Goal: Information Seeking & Learning: Learn about a topic

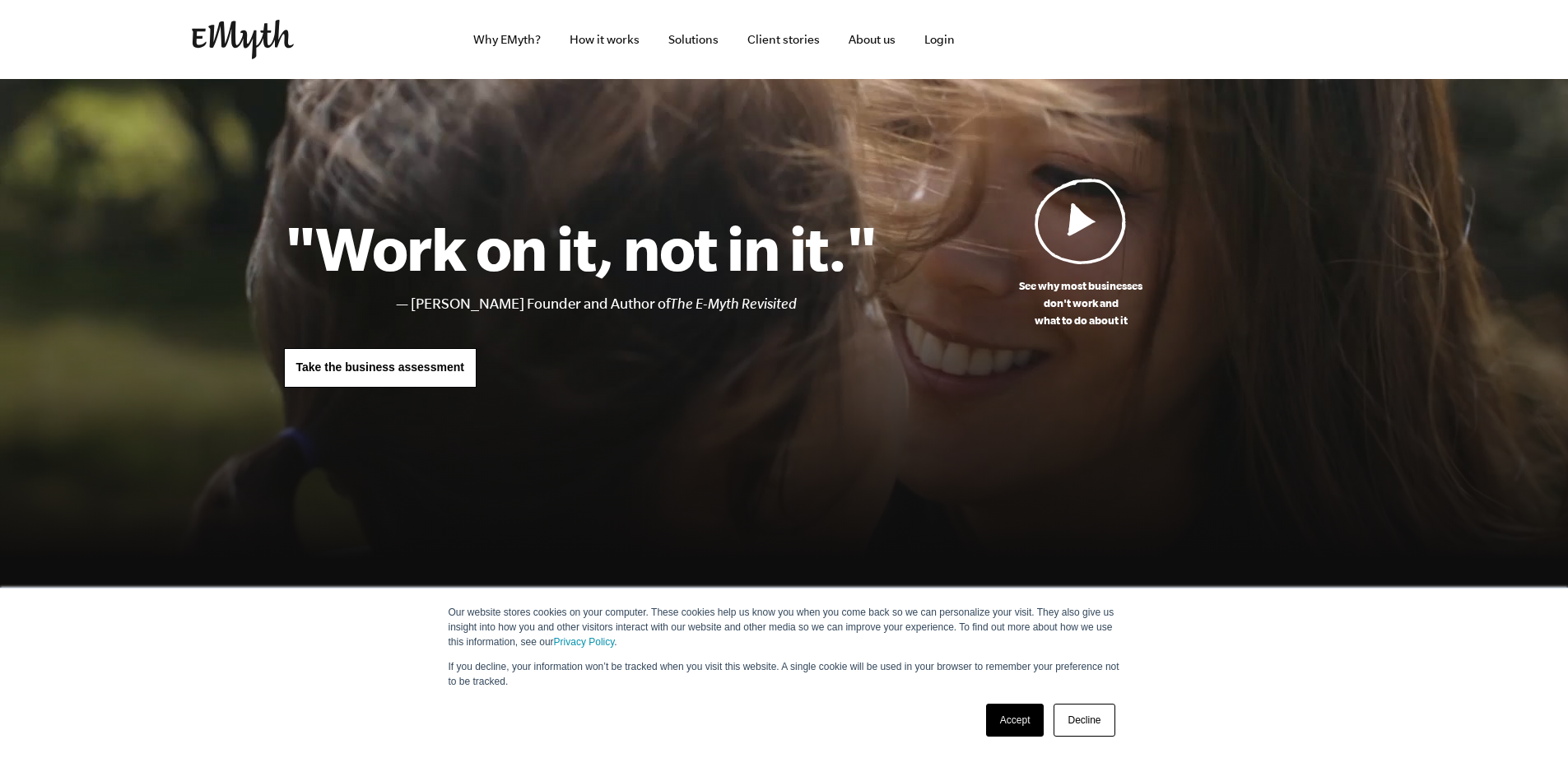
click at [723, 45] on link "Solutions" at bounding box center [693, 39] width 76 height 79
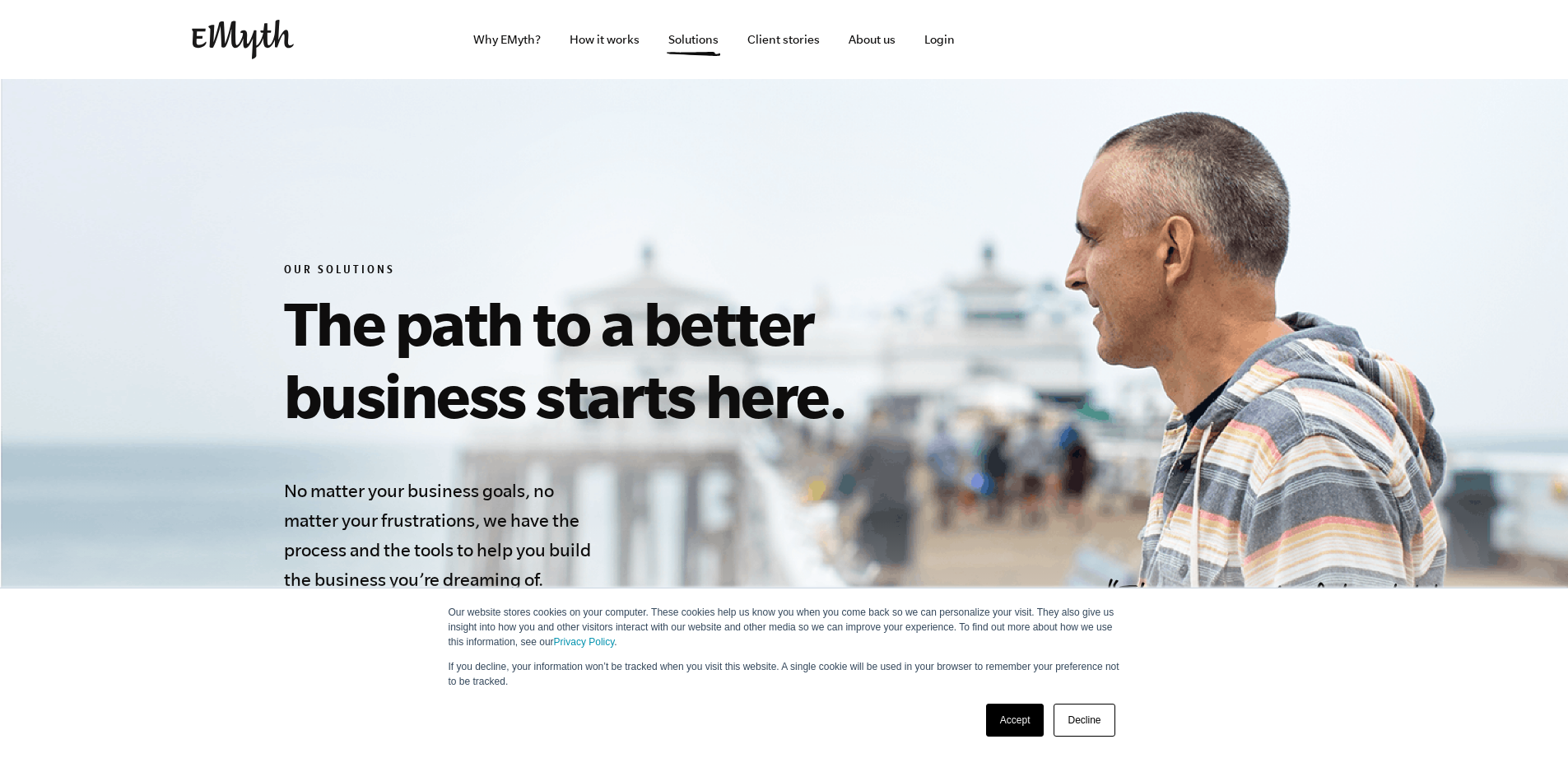
drag, startPoint x: 0, startPoint y: 0, endPoint x: 871, endPoint y: 34, distance: 871.7
click at [871, 34] on link "About us" at bounding box center [871, 39] width 73 height 79
click at [871, 39] on link "About us" at bounding box center [871, 39] width 73 height 79
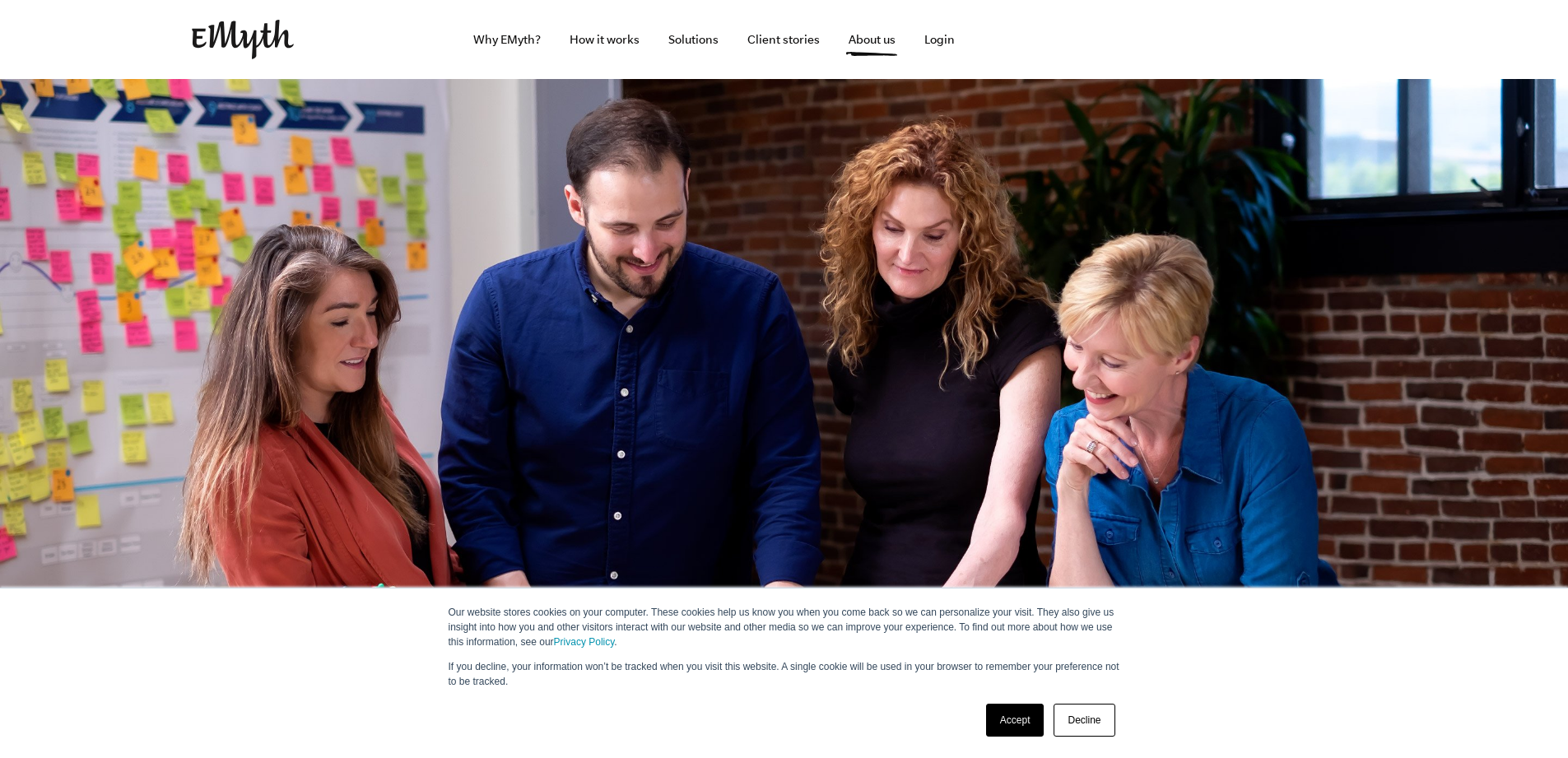
click at [1012, 726] on link "Accept" at bounding box center [1016, 720] width 59 height 33
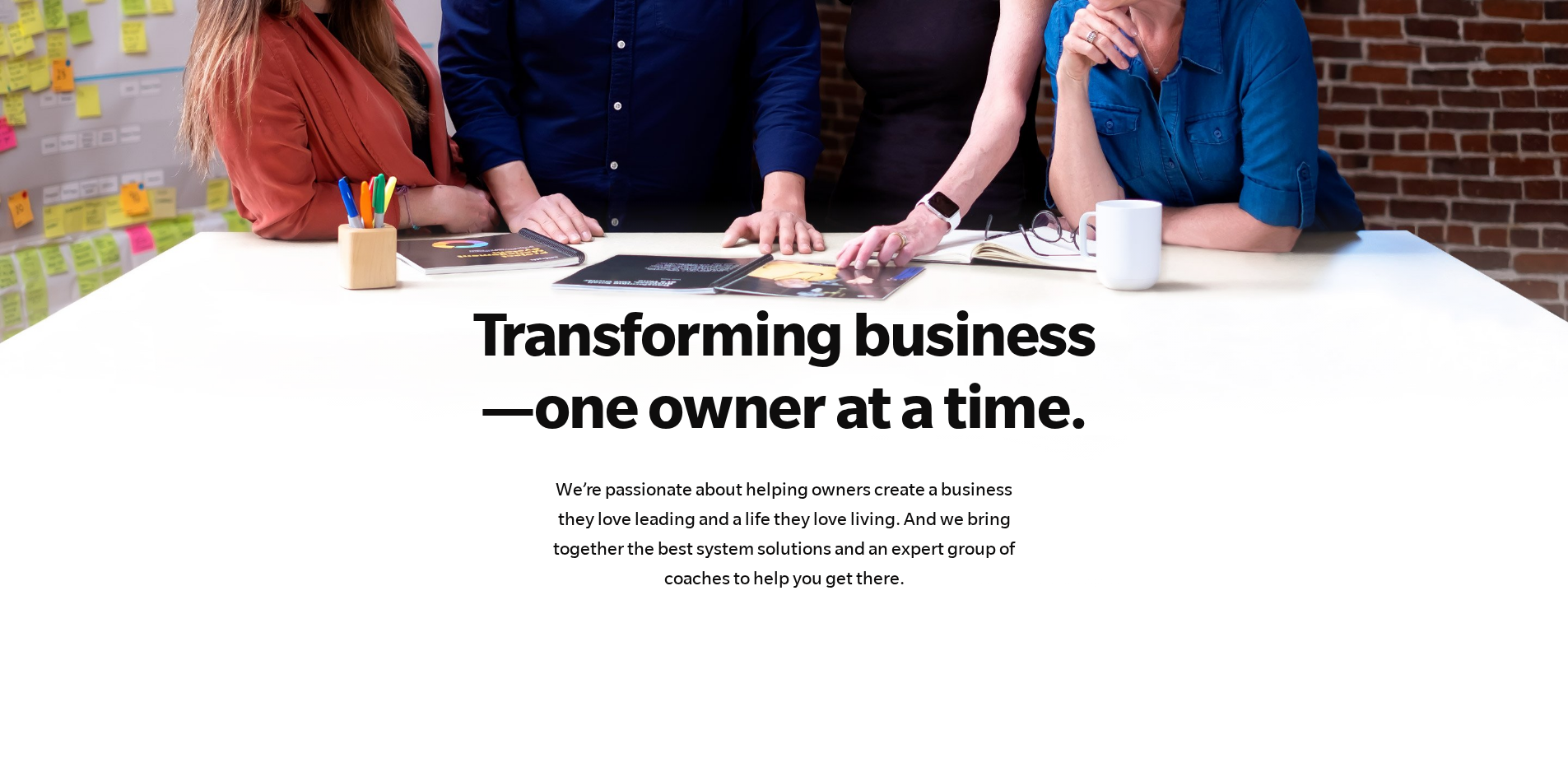
scroll to position [412, 0]
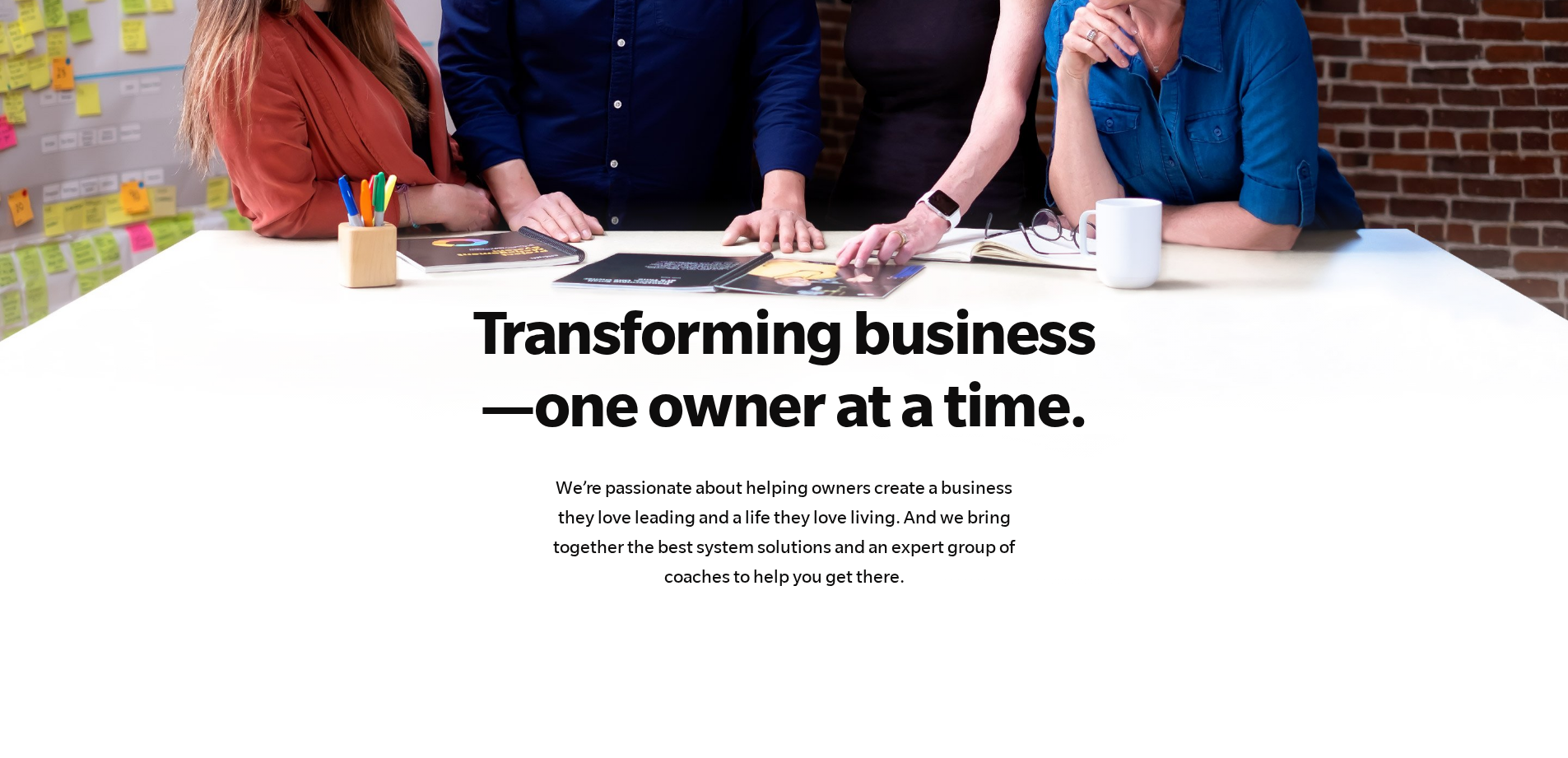
click at [505, 328] on h1 "Transforming business —one owner at a time." at bounding box center [785, 367] width 724 height 145
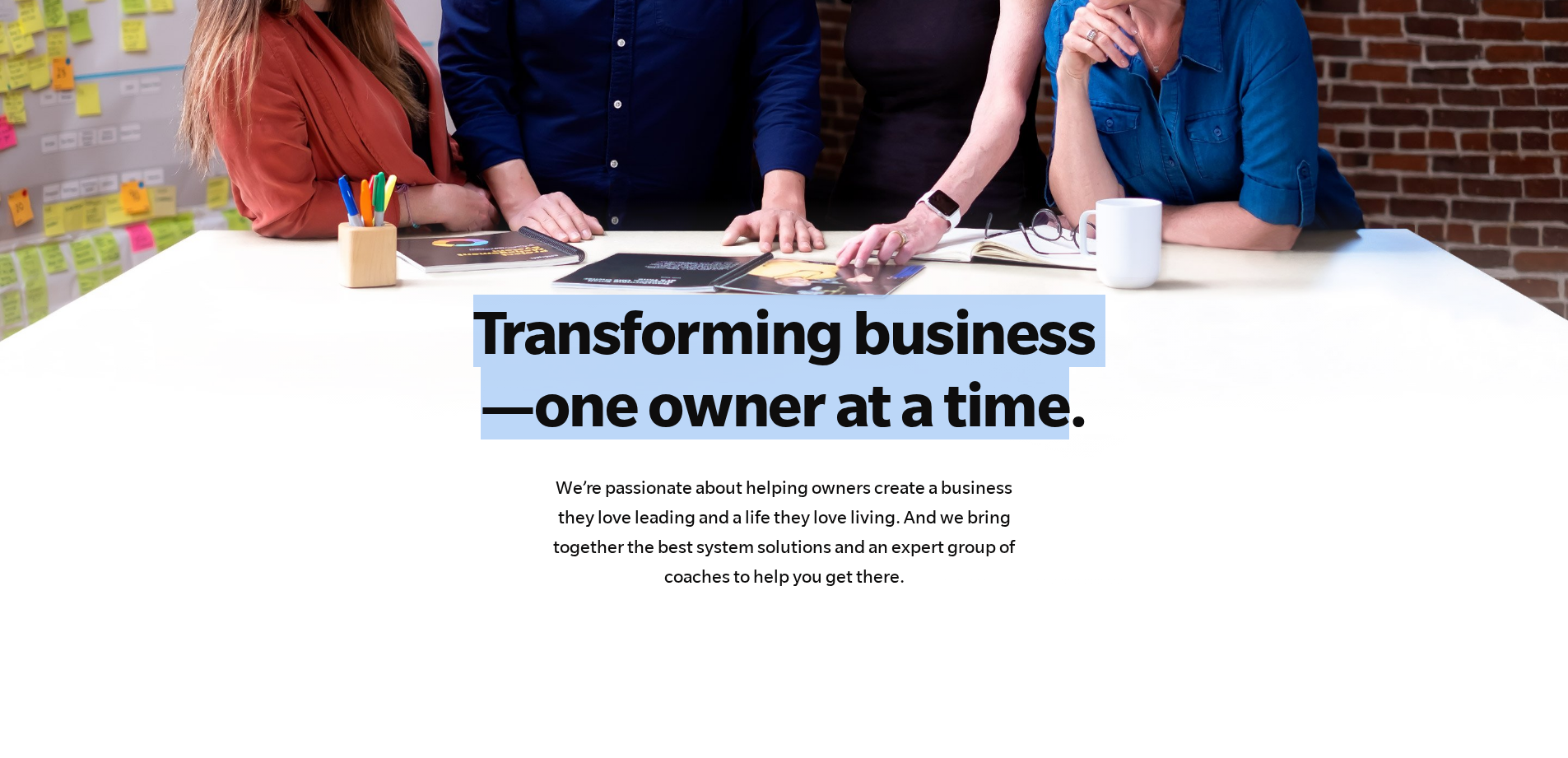
drag, startPoint x: 505, startPoint y: 328, endPoint x: 1033, endPoint y: 403, distance: 533.3
click at [1033, 403] on h1 "Transforming business —one owner at a time." at bounding box center [785, 367] width 724 height 145
click at [1023, 406] on h1 "Transforming business —one owner at a time." at bounding box center [785, 367] width 724 height 145
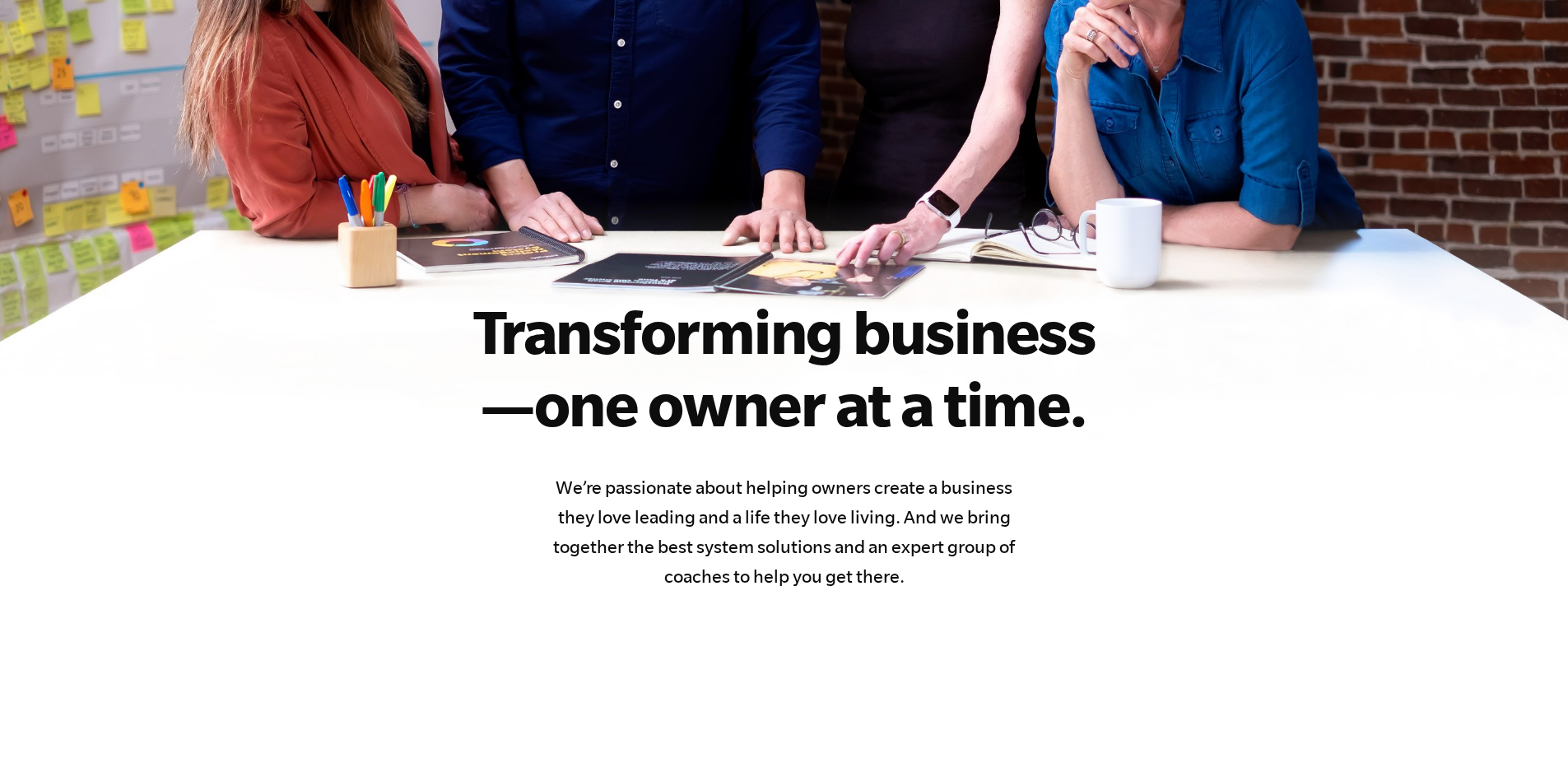
click at [760, 368] on h1 "Transforming business —one owner at a time." at bounding box center [785, 367] width 724 height 145
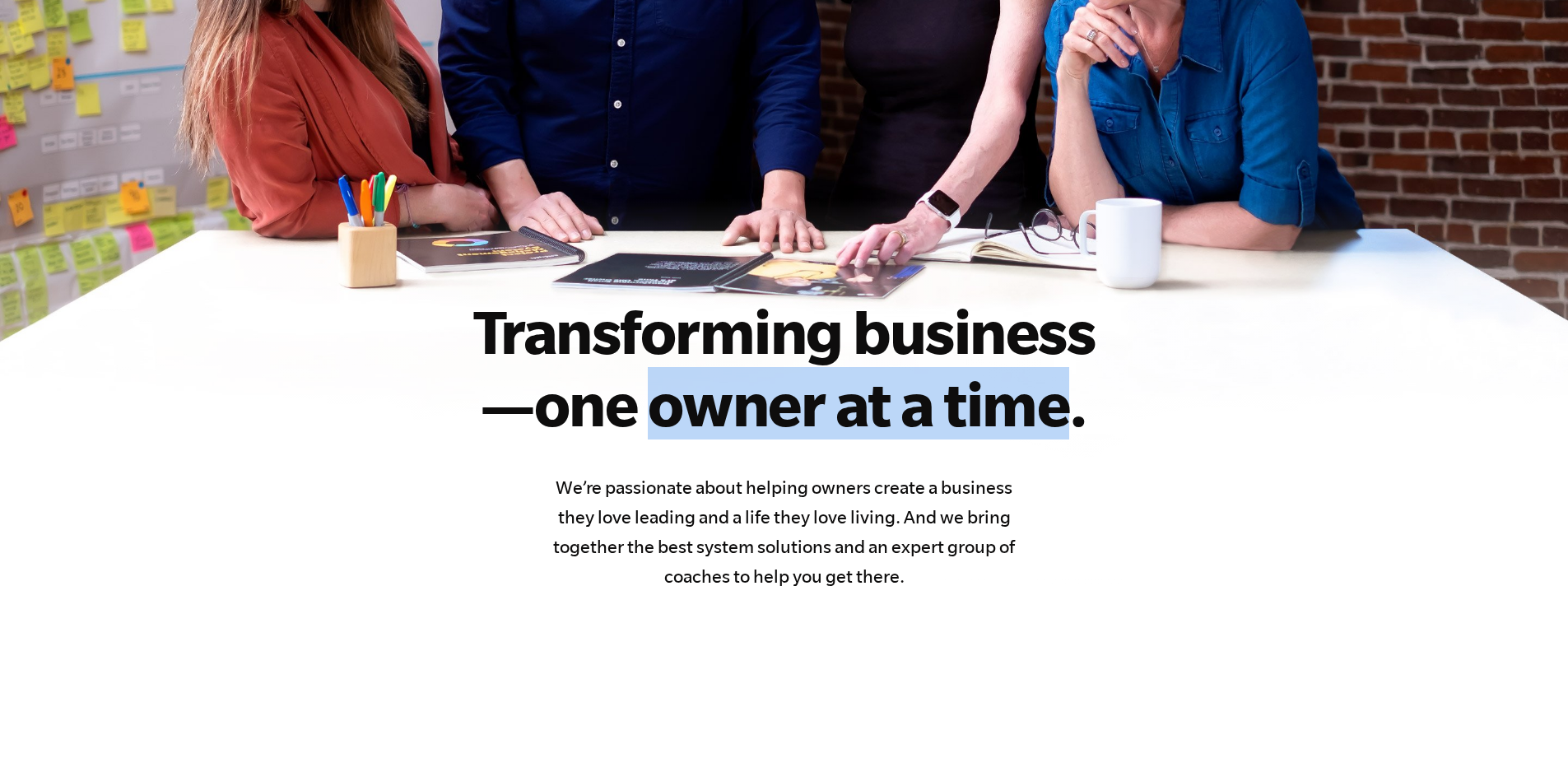
drag, startPoint x: 760, startPoint y: 368, endPoint x: 975, endPoint y: 409, distance: 218.9
click at [975, 409] on h1 "Transforming business —one owner at a time." at bounding box center [785, 367] width 724 height 145
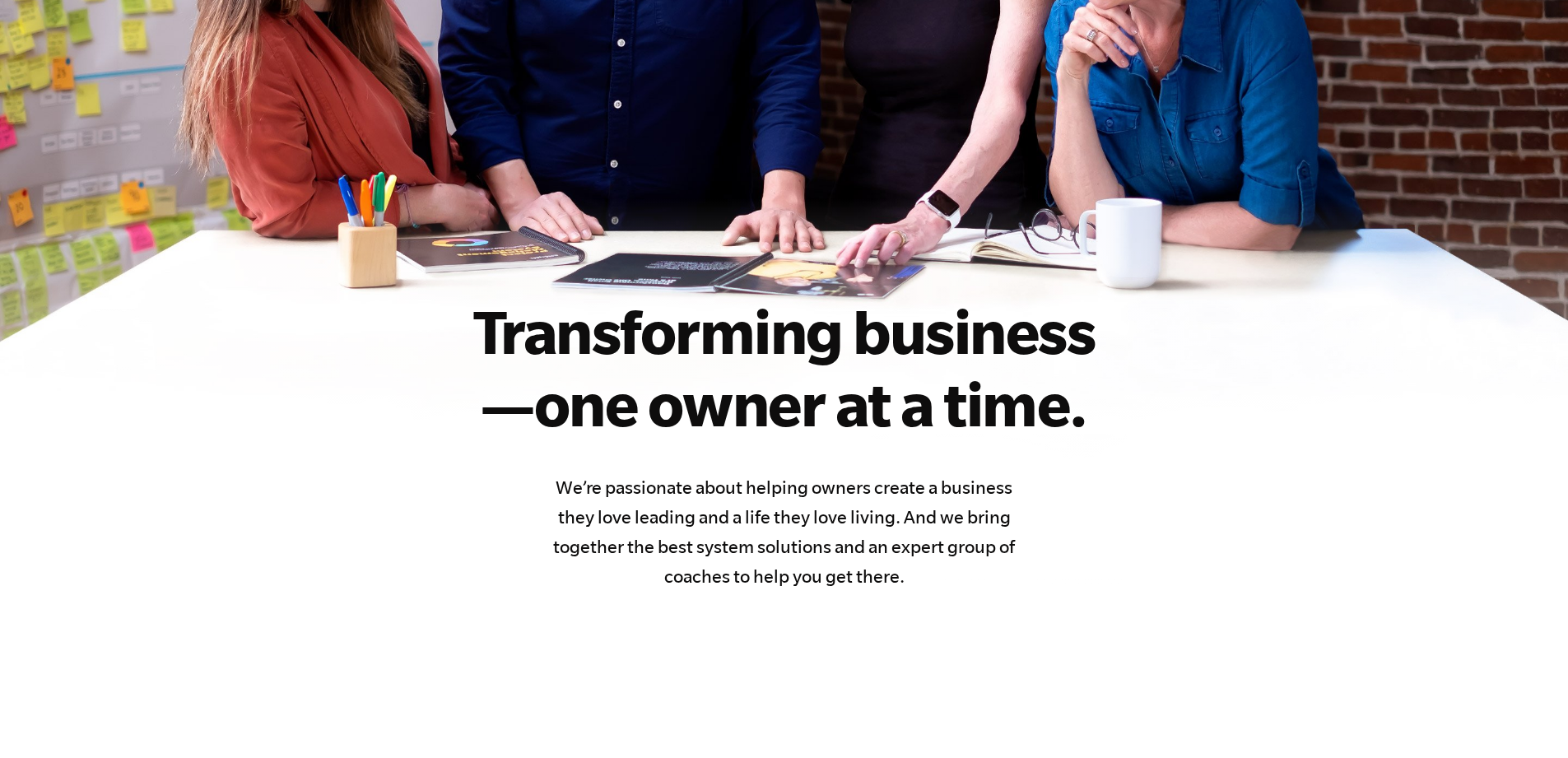
click at [919, 479] on h4 "We’re passionate about helping owners create a business they love leading and a…" at bounding box center [785, 531] width 479 height 118
click at [823, 478] on h4 "We’re passionate about helping owners create a business they love leading and a…" at bounding box center [785, 531] width 479 height 118
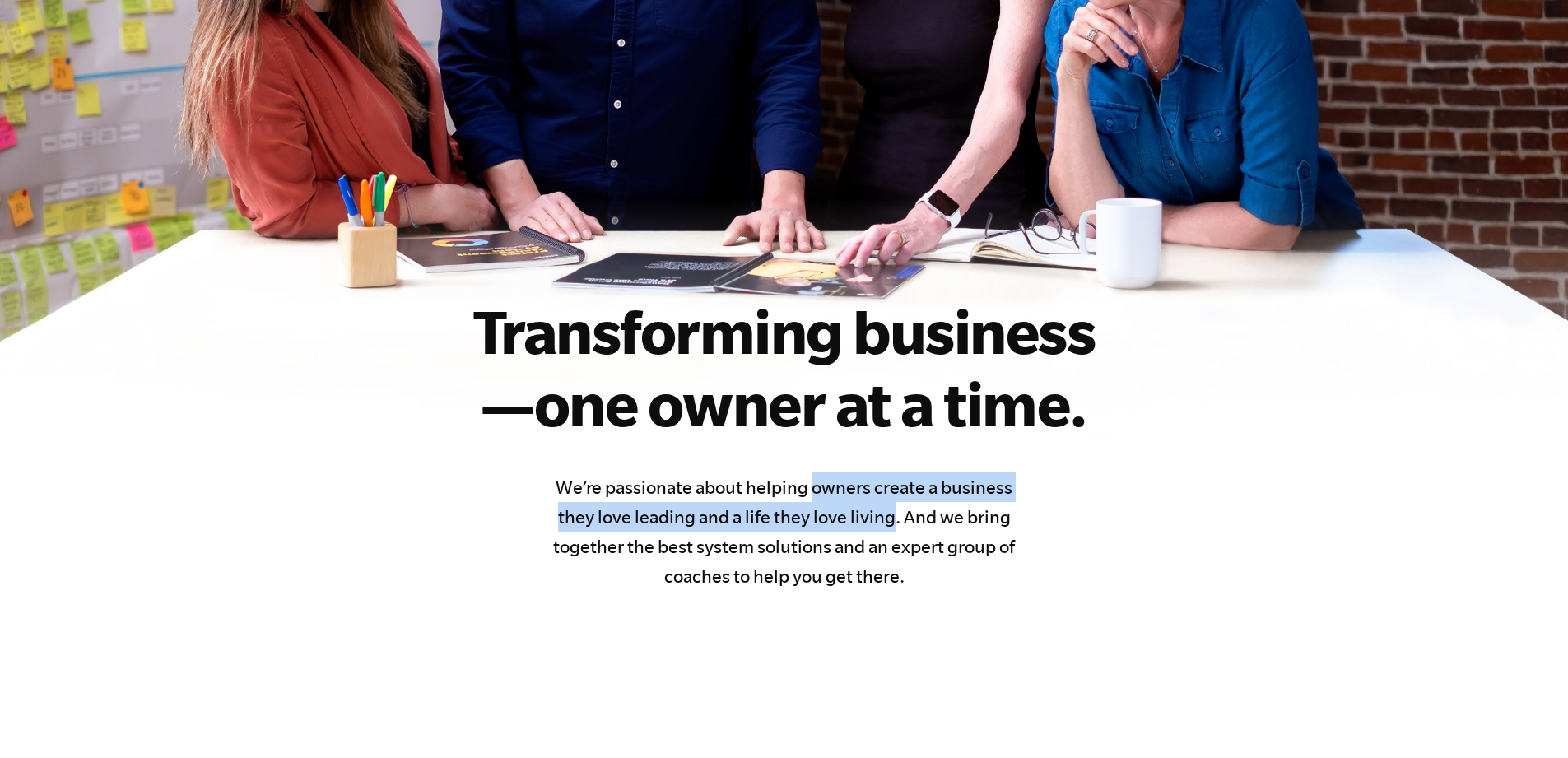
drag, startPoint x: 823, startPoint y: 478, endPoint x: 852, endPoint y: 526, distance: 56.1
click at [852, 526] on h4 "We’re passionate about helping owners create a business they love leading and a…" at bounding box center [785, 531] width 479 height 118
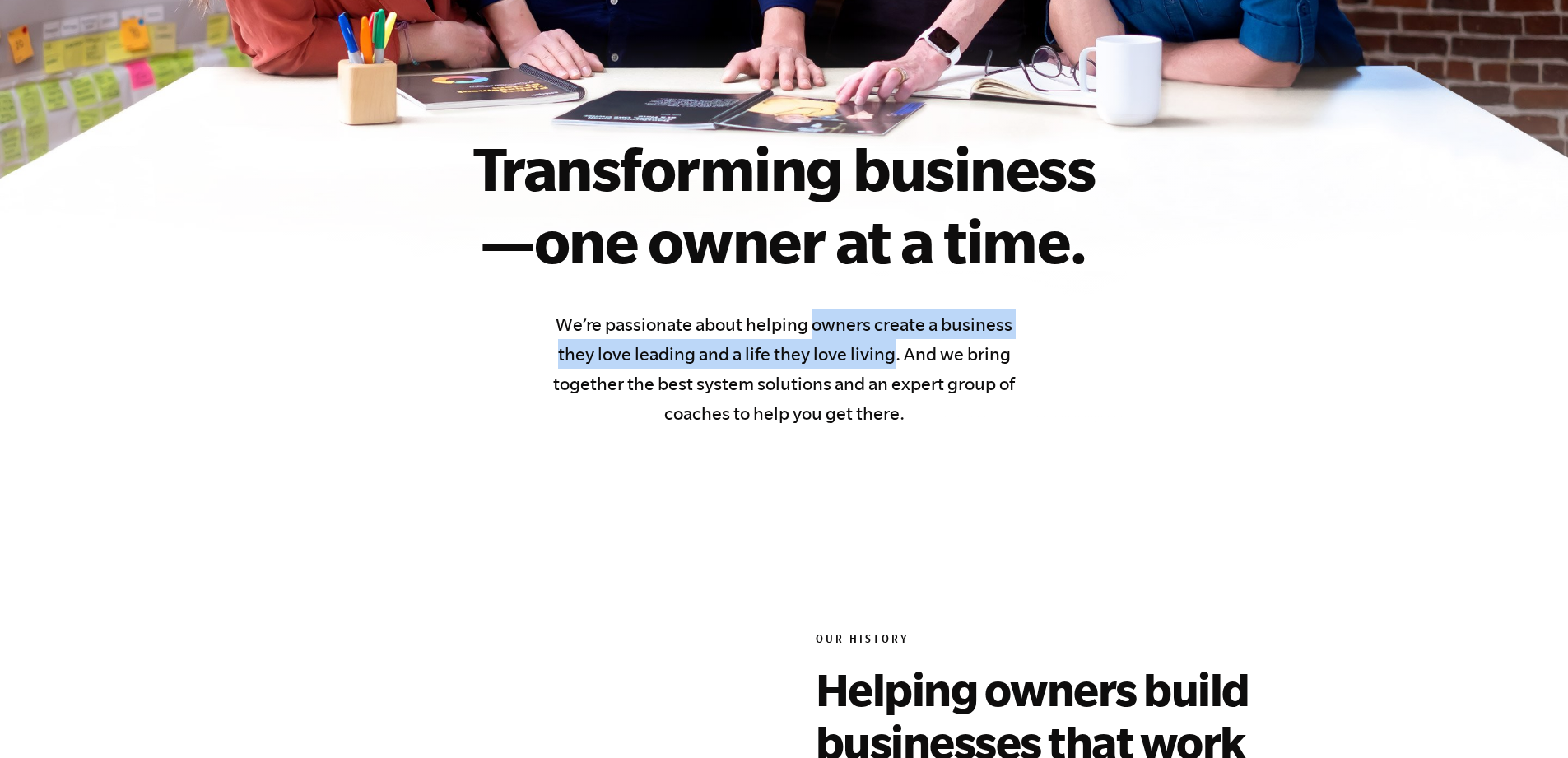
scroll to position [576, 0]
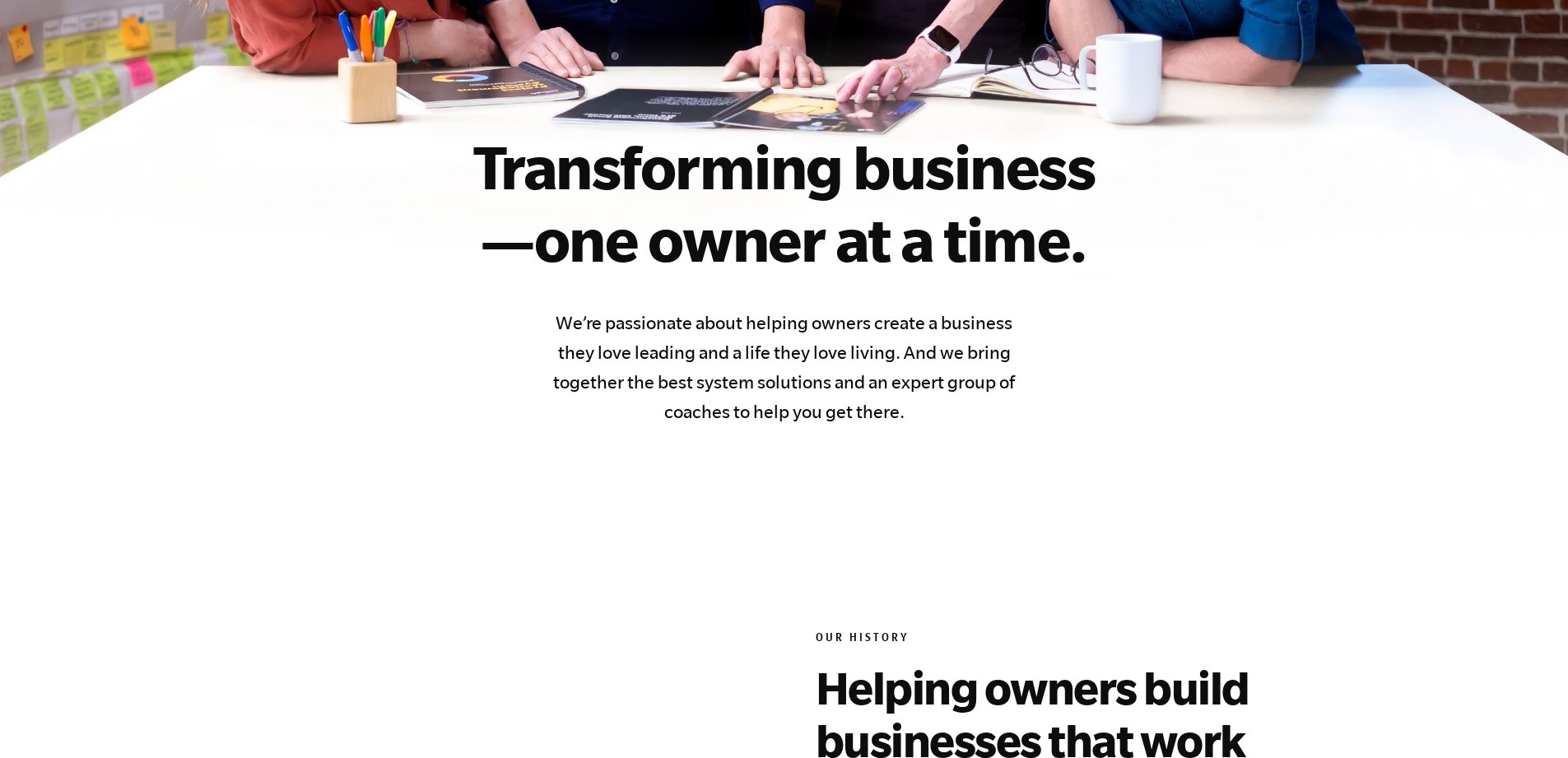
click at [892, 385] on h4 "We’re passionate about helping owners create a business they love leading and a…" at bounding box center [785, 366] width 479 height 118
click at [679, 387] on h4 "We’re passionate about helping owners create a business they love leading and a…" at bounding box center [785, 366] width 479 height 118
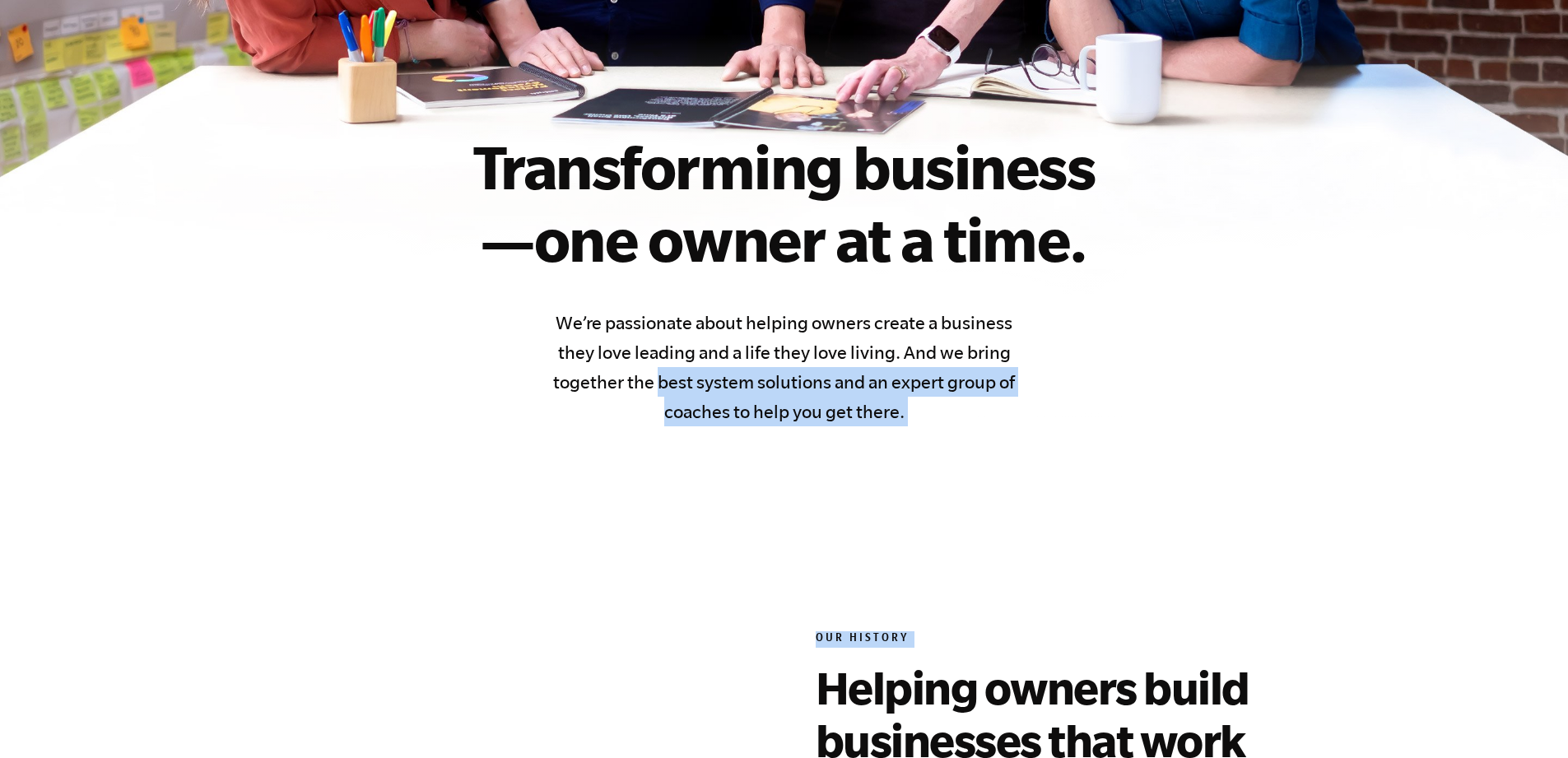
drag, startPoint x: 679, startPoint y: 387, endPoint x: 909, endPoint y: 426, distance: 233.3
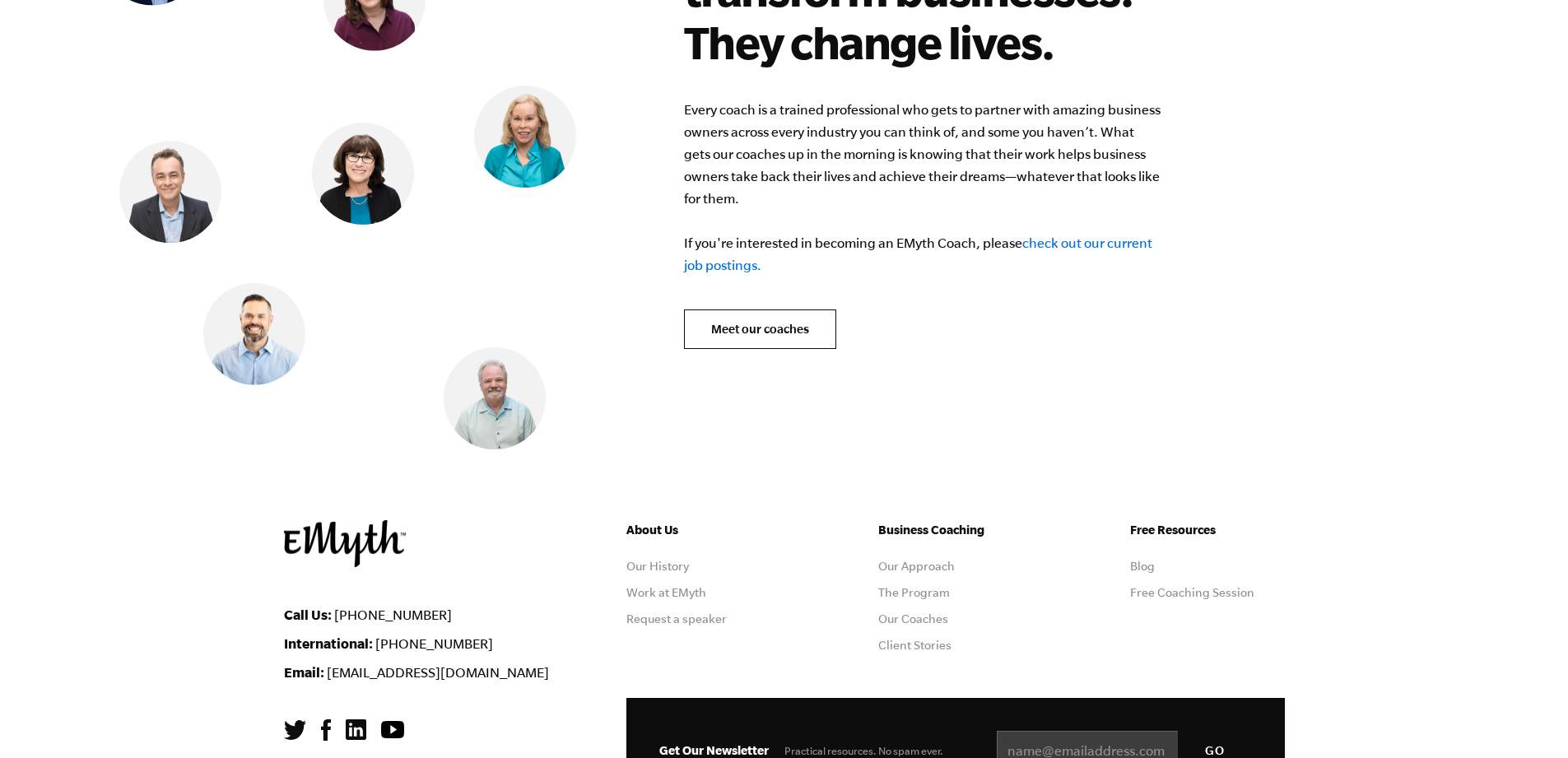
scroll to position [6815, 0]
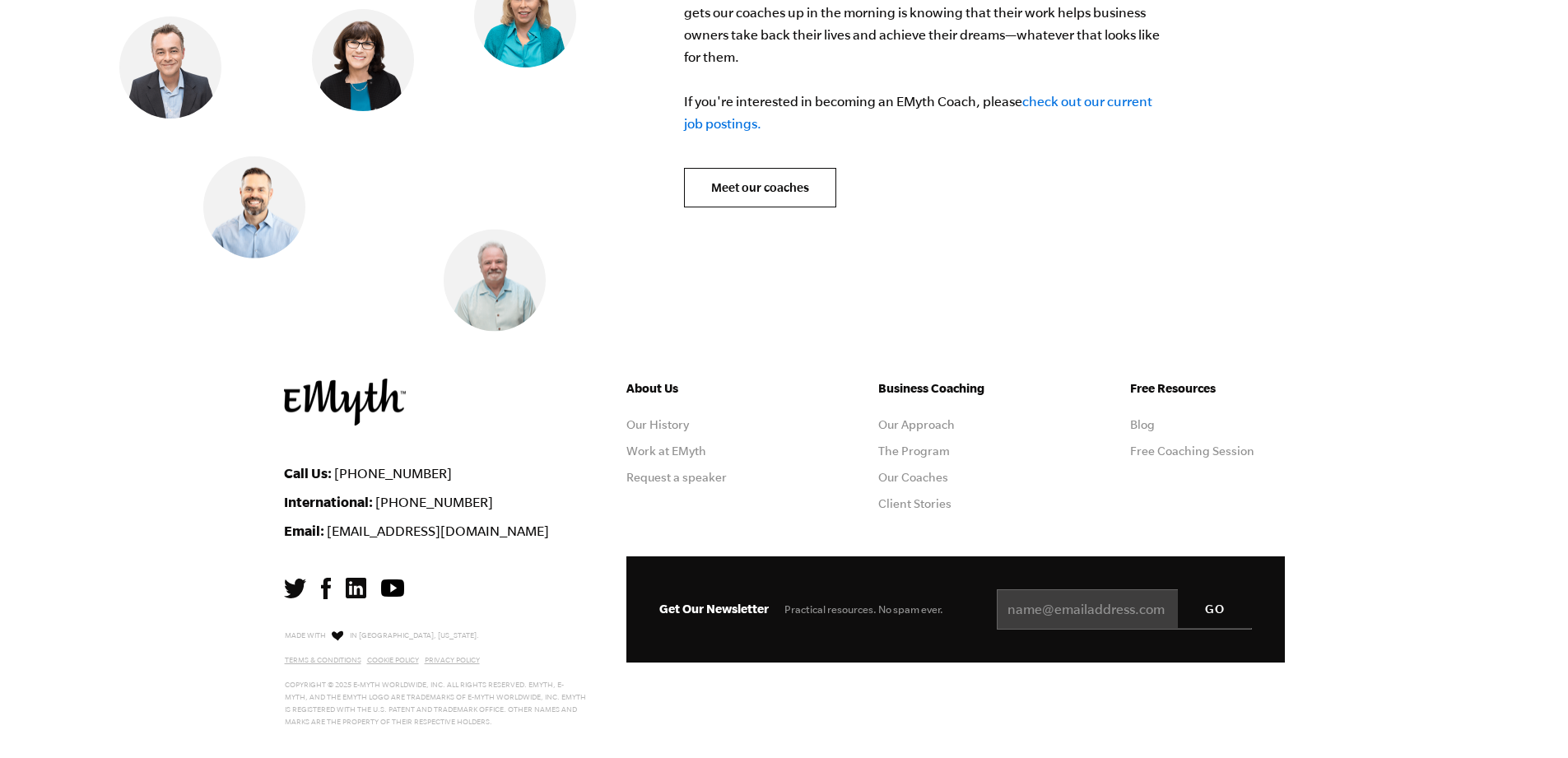
click at [634, 418] on link "Our History" at bounding box center [658, 425] width 62 height 13
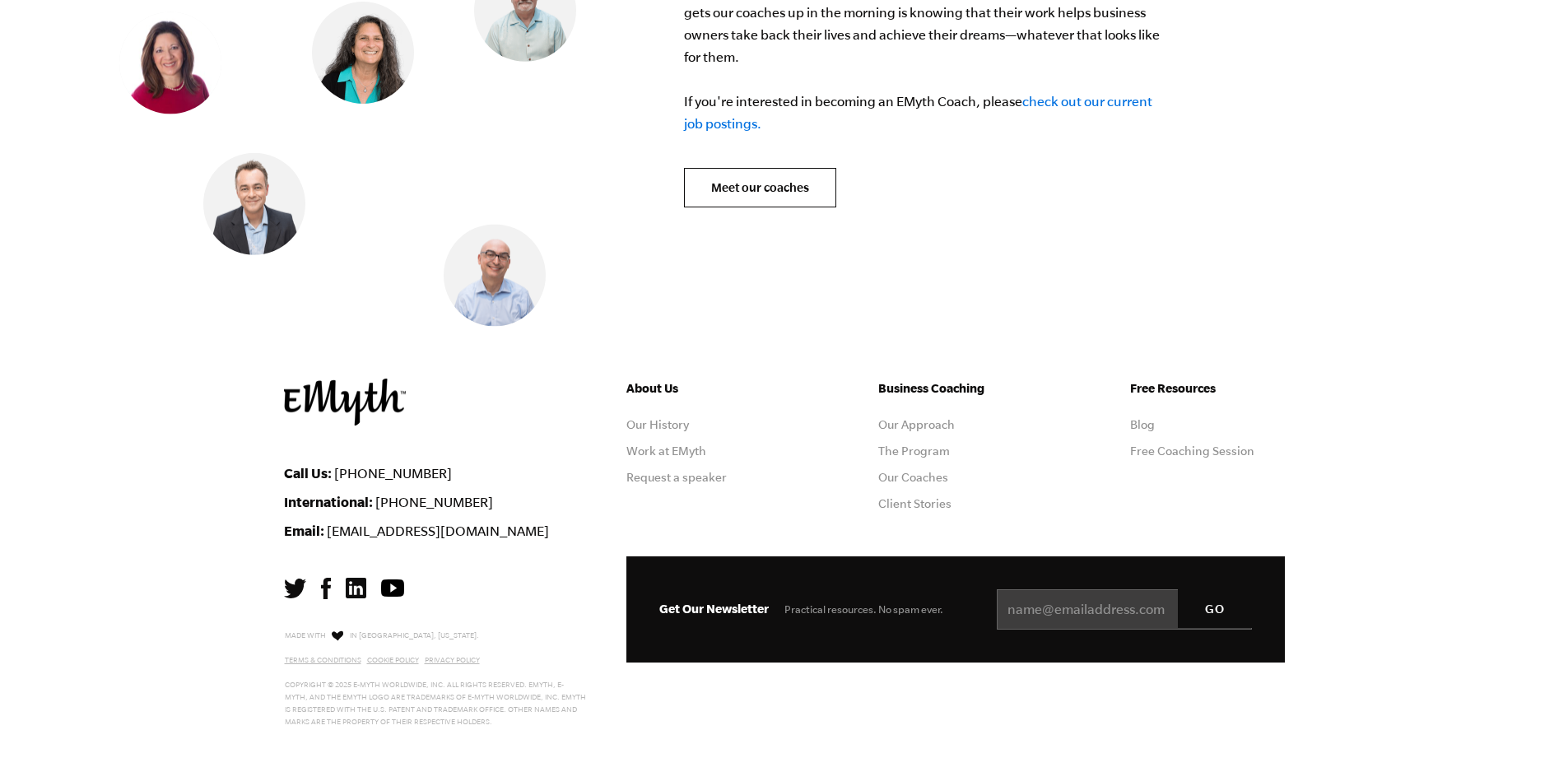
scroll to position [6321, 0]
